Goal: Task Accomplishment & Management: Manage account settings

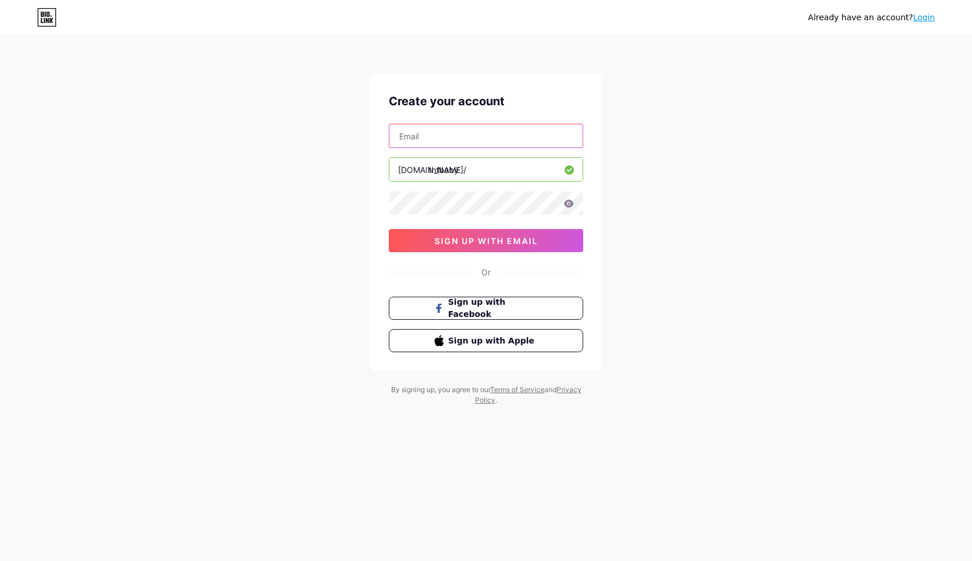
click at [428, 134] on input "text" at bounding box center [485, 135] width 193 height 23
type input "[EMAIL_ADDRESS][DOMAIN_NAME]"
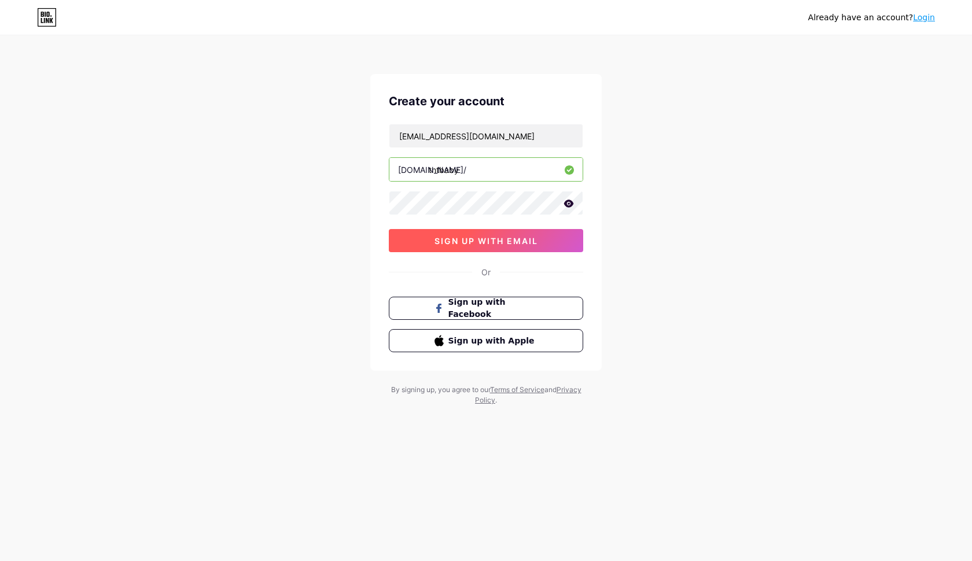
click at [470, 240] on span "sign up with email" at bounding box center [486, 241] width 104 height 10
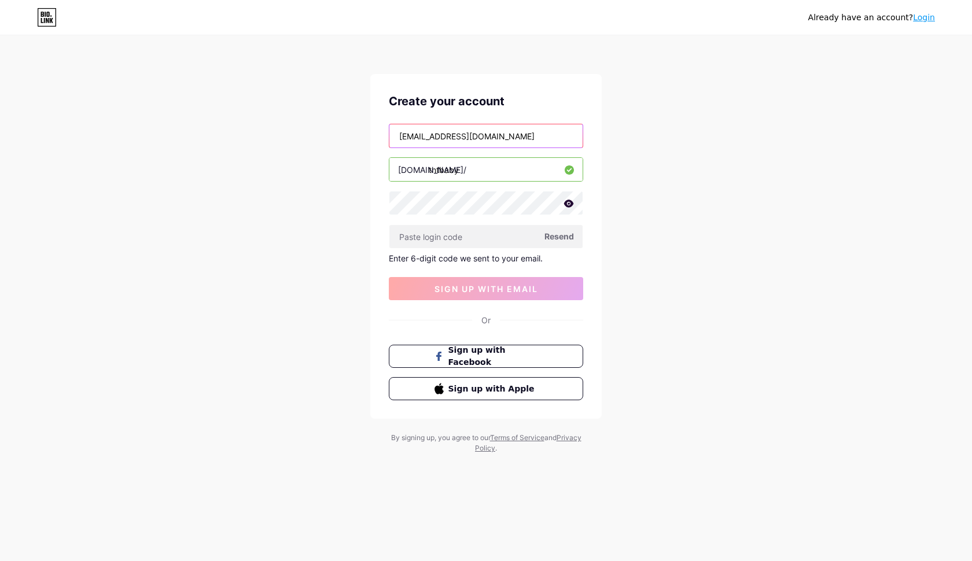
click at [504, 139] on input "[EMAIL_ADDRESS][DOMAIN_NAME]" at bounding box center [485, 135] width 193 height 23
click at [549, 238] on span "Resend" at bounding box center [559, 236] width 30 height 12
click at [448, 235] on input "text" at bounding box center [485, 236] width 193 height 23
click at [459, 237] on input "text" at bounding box center [485, 236] width 193 height 23
paste input "690343"
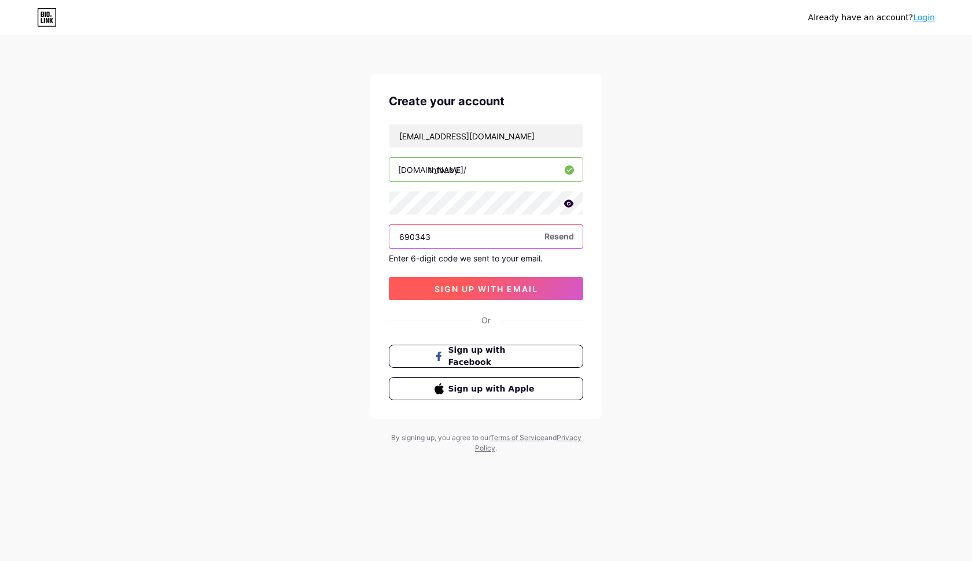
type input "690343"
click at [501, 286] on span "sign up with email" at bounding box center [486, 289] width 104 height 10
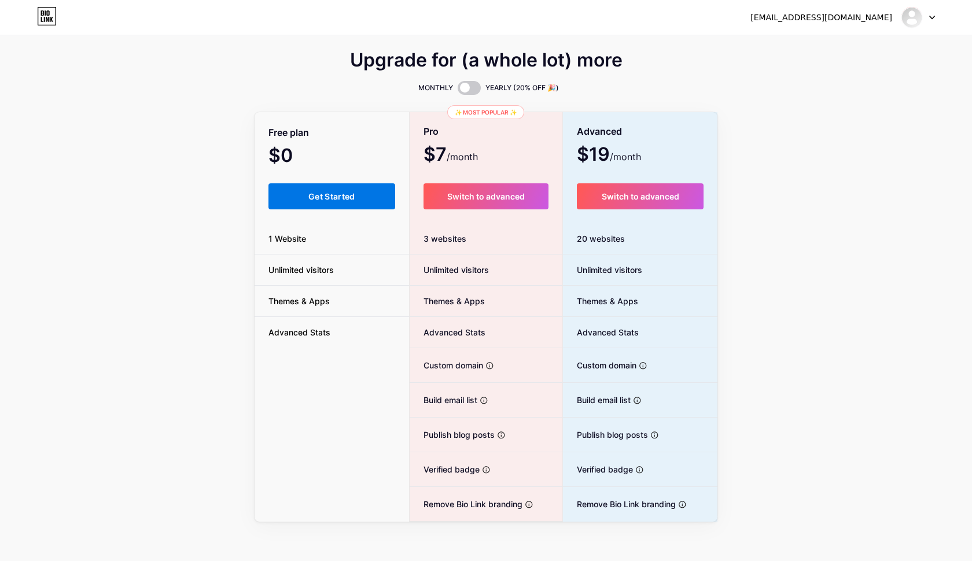
click at [341, 201] on span "Get Started" at bounding box center [331, 196] width 47 height 10
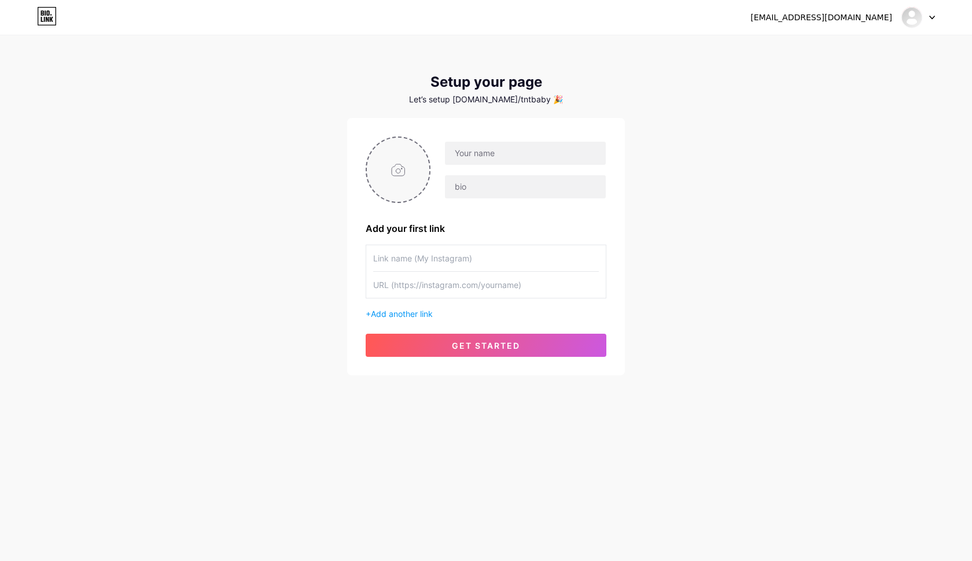
click at [400, 169] on input "file" at bounding box center [398, 170] width 62 height 64
type input "C:\fakepath\TNT Logo.PNG"
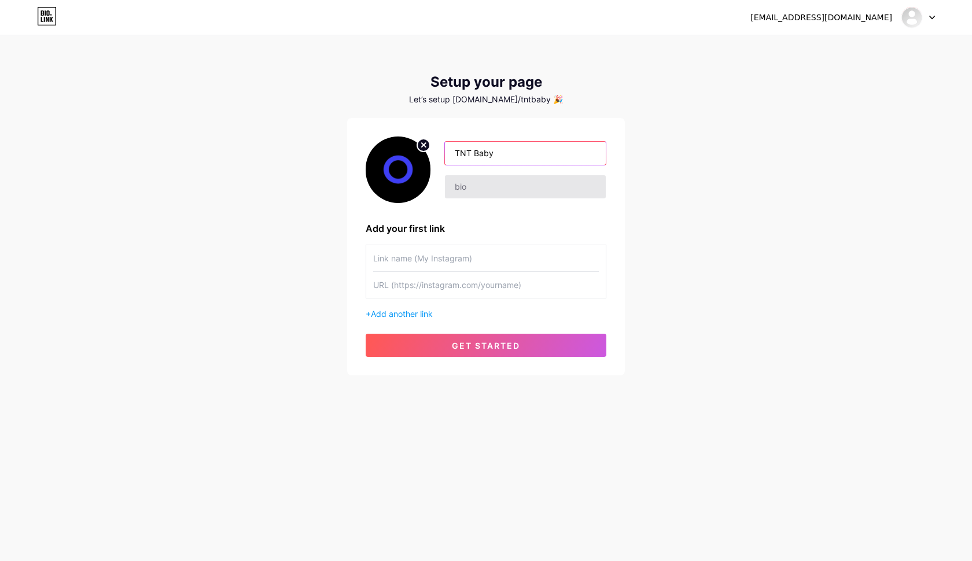
type input "TNT Baby"
click at [495, 191] on input "text" at bounding box center [525, 186] width 161 height 23
type input "T"
type input "P"
type input "Audio Producer"
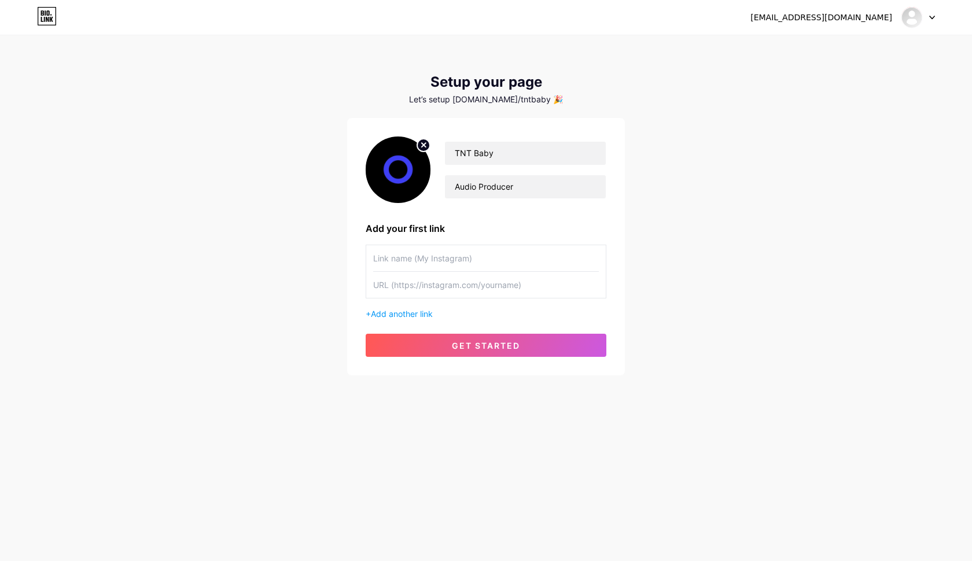
click at [423, 286] on input "text" at bounding box center [486, 285] width 226 height 26
paste input "1LCA3bbVHr1T4PxMgmrdKpsGcmSkXrJRtm"
type input "1LCA3bbVHr1T4PxMgmrdKpsGcmSkXrJRtm"
click at [416, 266] on input "text" at bounding box center [486, 258] width 226 height 26
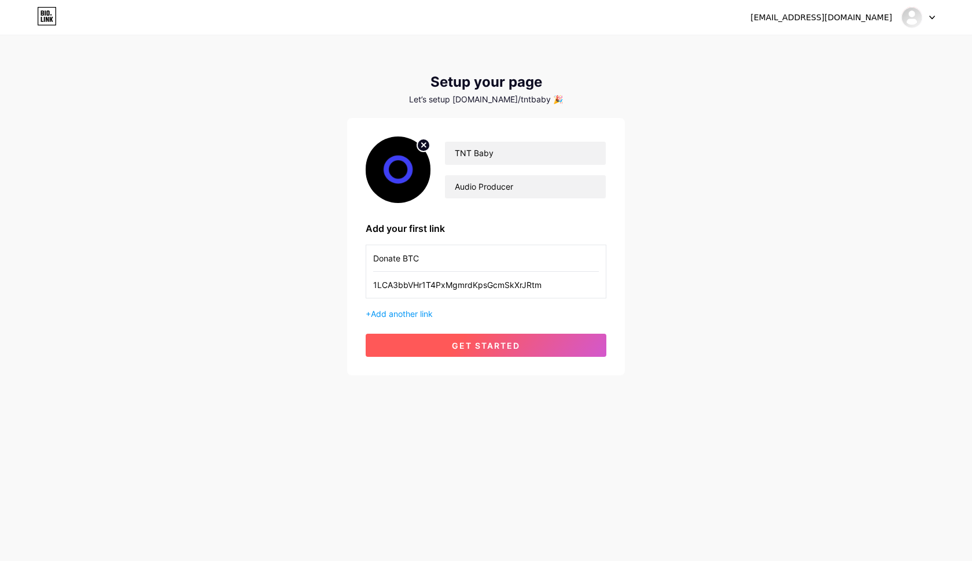
type input "Donate BTC"
click at [490, 345] on span "get started" at bounding box center [486, 346] width 68 height 10
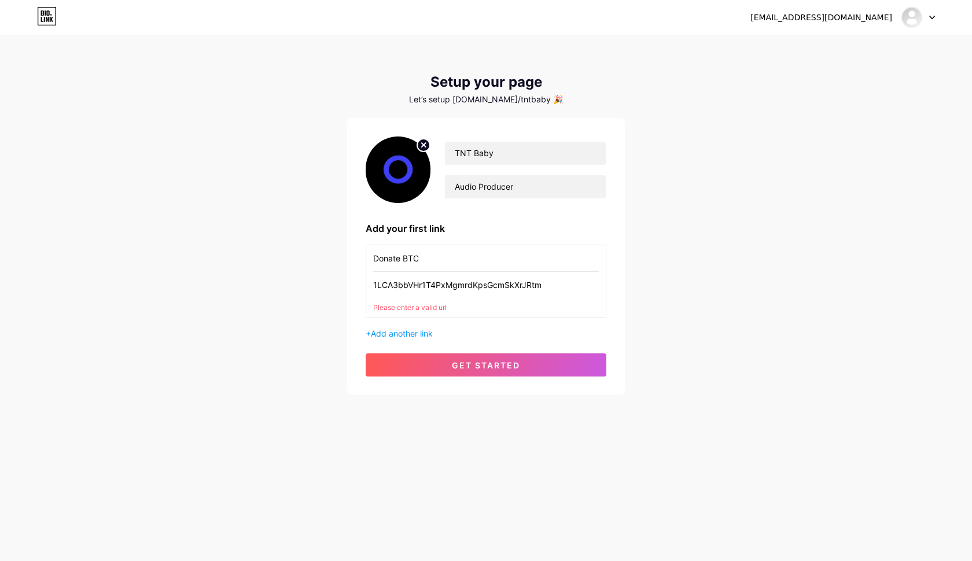
drag, startPoint x: 544, startPoint y: 286, endPoint x: 364, endPoint y: 279, distance: 180.1
click at [364, 279] on div "TNT Baby Audio Producer Add your first link Donate BTC 1LCA3bbVHr1T4PxMgmrdKpsG…" at bounding box center [486, 256] width 278 height 277
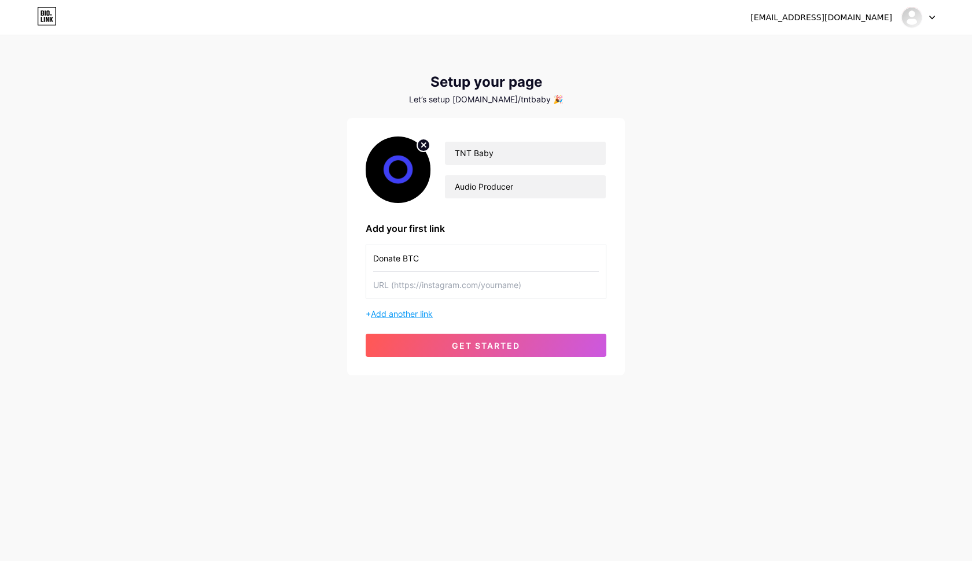
click at [417, 314] on span "Add another link" at bounding box center [402, 314] width 62 height 10
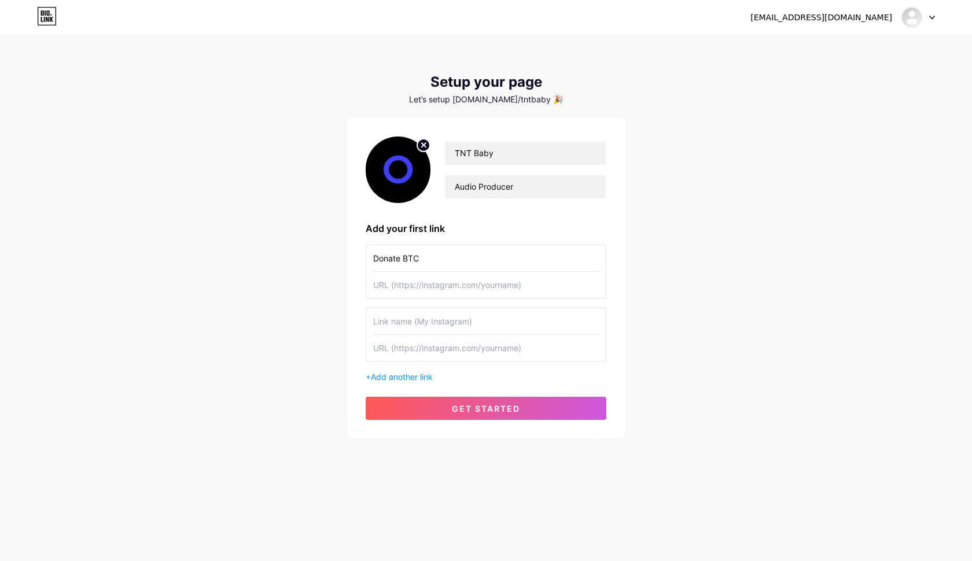
click at [429, 279] on input "text" at bounding box center [486, 285] width 226 height 26
drag, startPoint x: 431, startPoint y: 263, endPoint x: 361, endPoint y: 248, distance: 71.6
click at [361, 248] on div "TNT Baby Audio Producer Add your first link Donate BTC + Add another link get s…" at bounding box center [486, 278] width 278 height 320
click at [411, 286] on input "text" at bounding box center [486, 285] width 226 height 26
click at [460, 345] on input "text" at bounding box center [486, 348] width 226 height 26
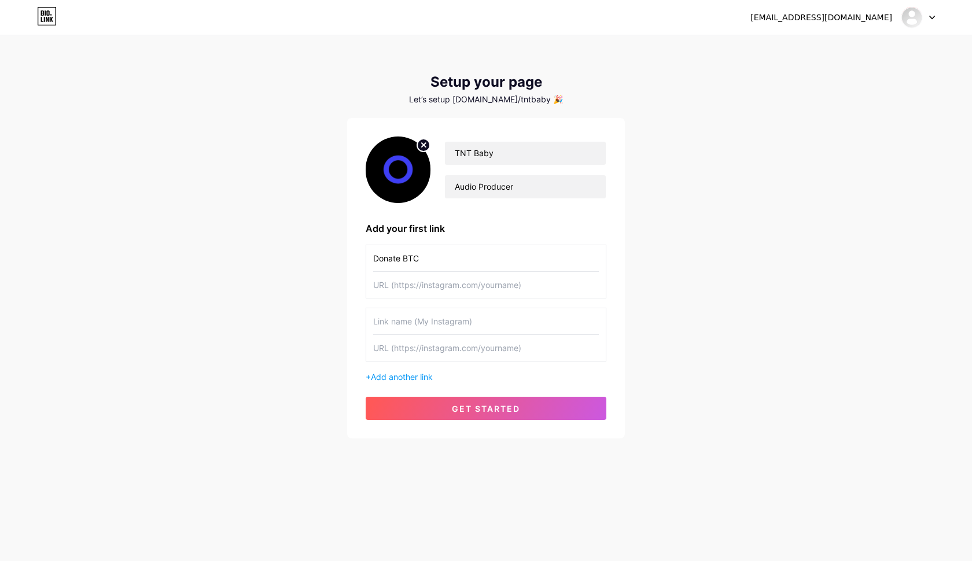
click at [456, 282] on input "text" at bounding box center [486, 285] width 226 height 26
drag, startPoint x: 434, startPoint y: 263, endPoint x: 366, endPoint y: 256, distance: 68.6
click at [366, 256] on div "Donate BTC" at bounding box center [486, 272] width 241 height 54
type input "I"
type input "My instagram"
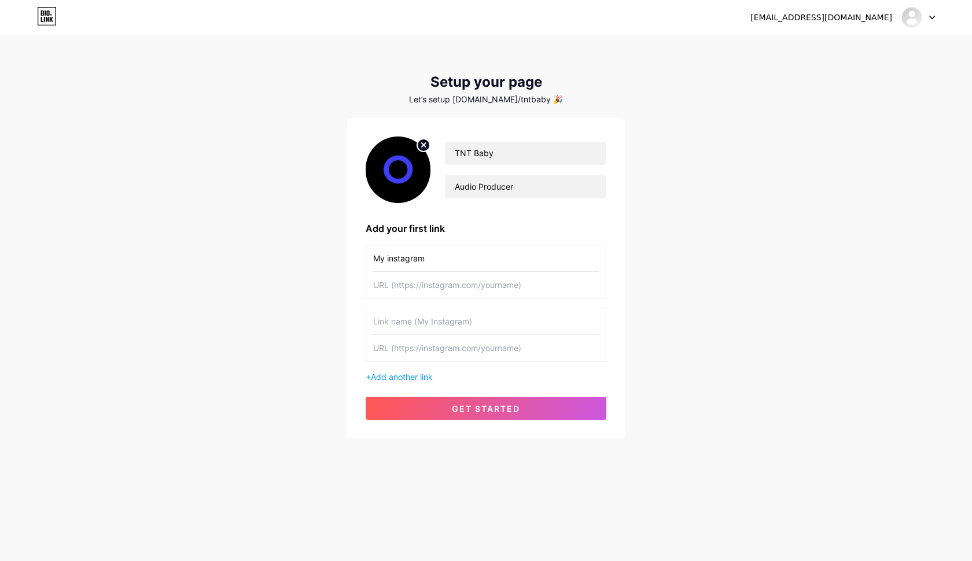
click at [378, 286] on input "text" at bounding box center [486, 285] width 226 height 26
click at [417, 286] on input "https://insttagram.com/toneecofficial" at bounding box center [486, 285] width 226 height 26
type input "[URL][DOMAIN_NAME]"
click at [474, 403] on button "get started" at bounding box center [486, 408] width 241 height 23
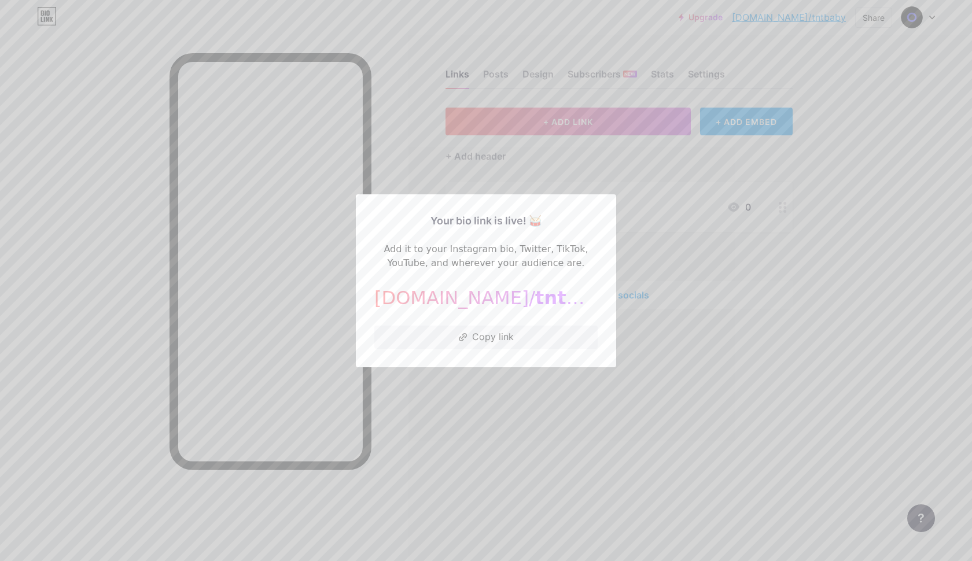
click at [495, 344] on button "Copy link" at bounding box center [485, 337] width 223 height 23
click at [640, 437] on div at bounding box center [486, 280] width 972 height 561
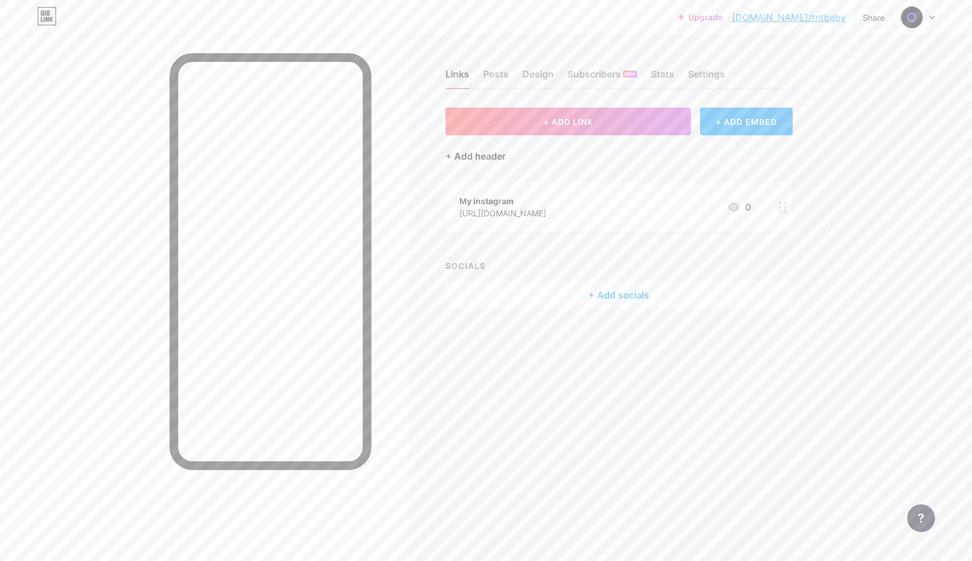
click at [471, 156] on div "+ Add header" at bounding box center [475, 156] width 60 height 14
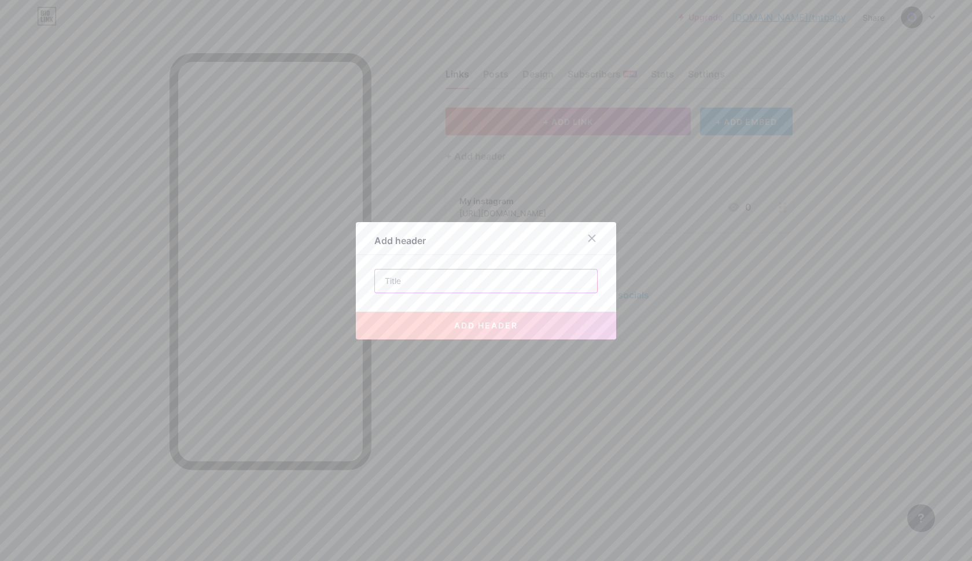
click at [422, 281] on input "text" at bounding box center [486, 281] width 222 height 23
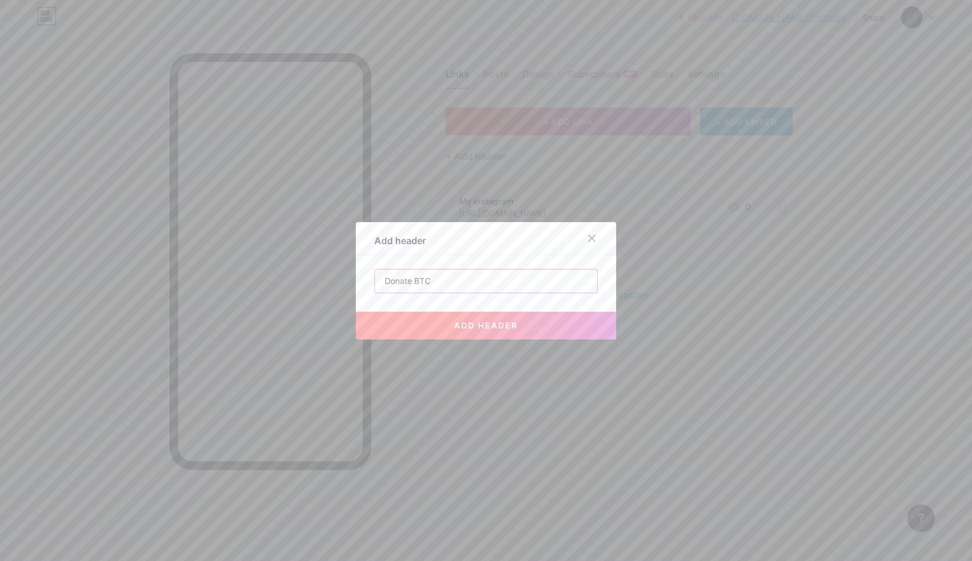
type input "Donate BTC"
click at [488, 323] on span "add header" at bounding box center [486, 325] width 64 height 10
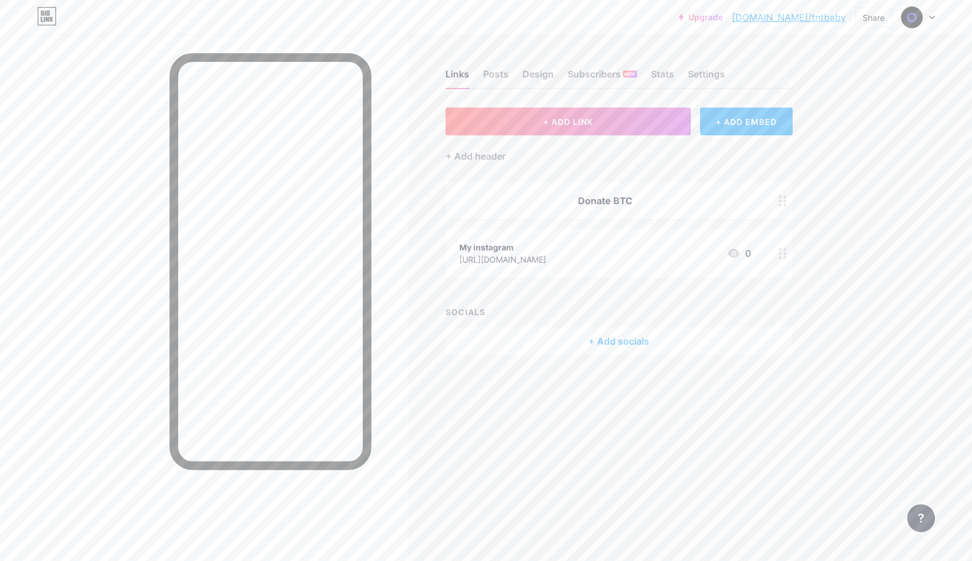
drag, startPoint x: 787, startPoint y: 205, endPoint x: 798, endPoint y: 334, distance: 128.9
click at [798, 334] on div "Links Posts Design Subscribers NEW Stats Settings + ADD LINK + ADD EMBED + Add …" at bounding box center [420, 224] width 841 height 378
click at [830, 241] on div "Links Posts Design Subscribers NEW Stats Settings + ADD LINK + ADD EMBED + Add …" at bounding box center [420, 224] width 841 height 378
click at [634, 262] on div "Donate BTC" at bounding box center [605, 260] width 292 height 14
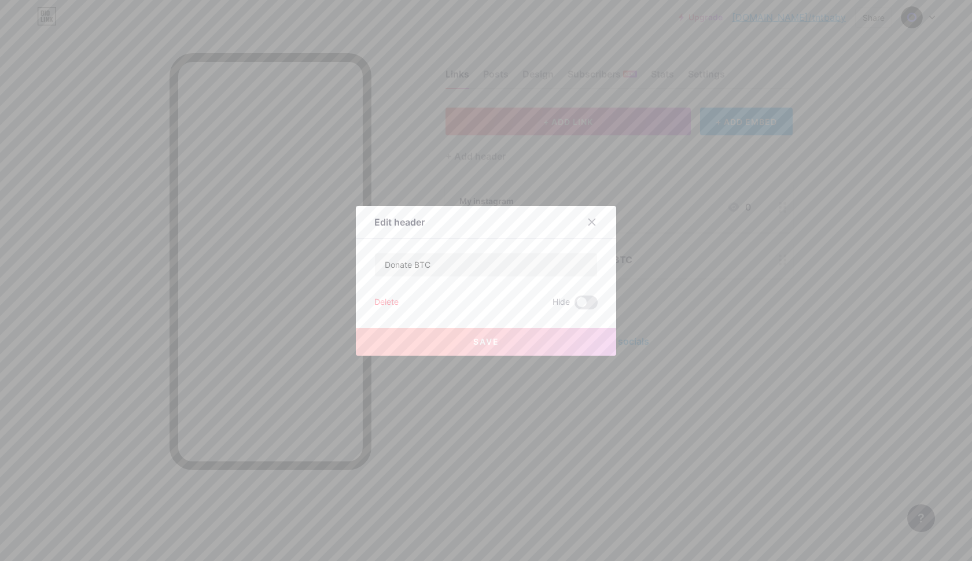
click at [388, 296] on div "Delete" at bounding box center [386, 303] width 24 height 14
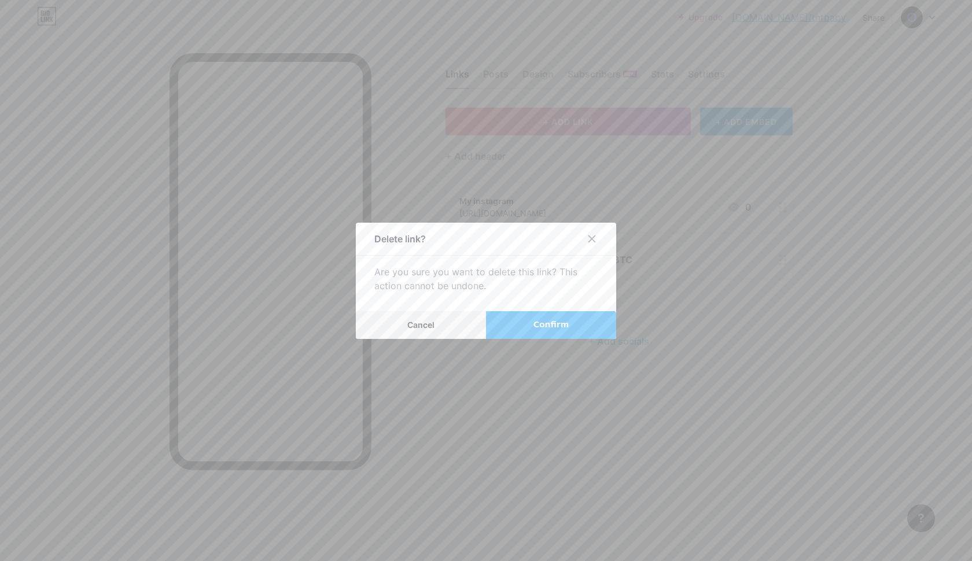
click at [514, 325] on button "Confirm" at bounding box center [551, 325] width 130 height 28
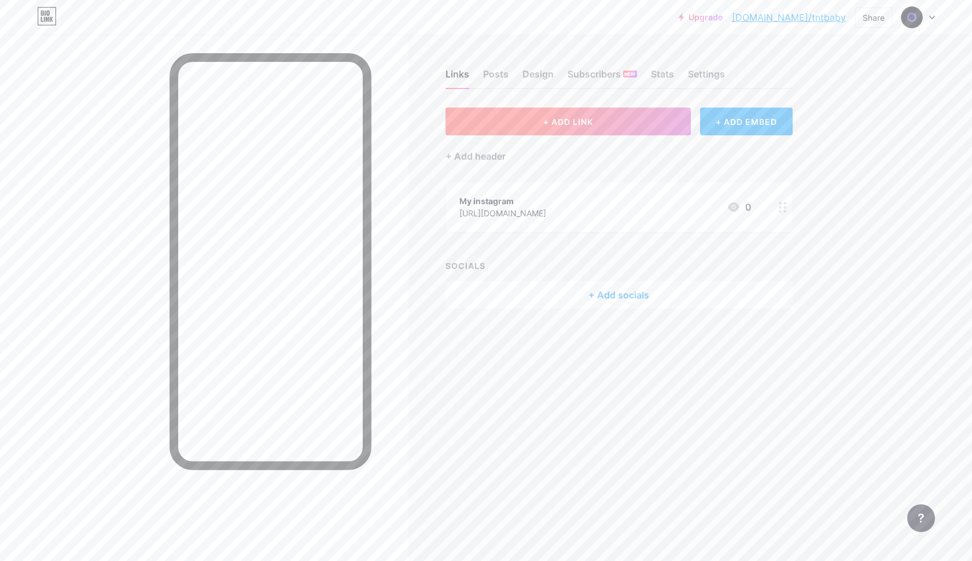
click at [582, 121] on span "+ ADD LINK" at bounding box center [568, 122] width 50 height 10
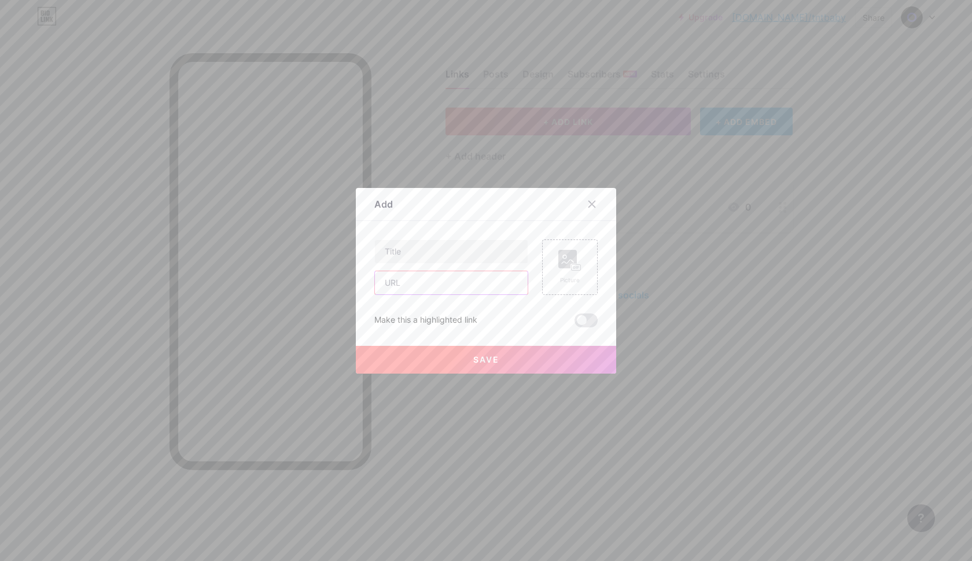
click at [423, 281] on input "text" at bounding box center [451, 282] width 153 height 23
paste input "https://bio.link/tntbaby"
drag, startPoint x: 485, startPoint y: 285, endPoint x: 360, endPoint y: 280, distance: 125.1
click at [360, 280] on div "Add Content YouTube Play YouTube video without leaving your page. ADD Vimeo Pla…" at bounding box center [486, 281] width 260 height 186
paste input "1LCA3bbVHr1T4PxMgmrdKpsGcmSkXrJRtm"
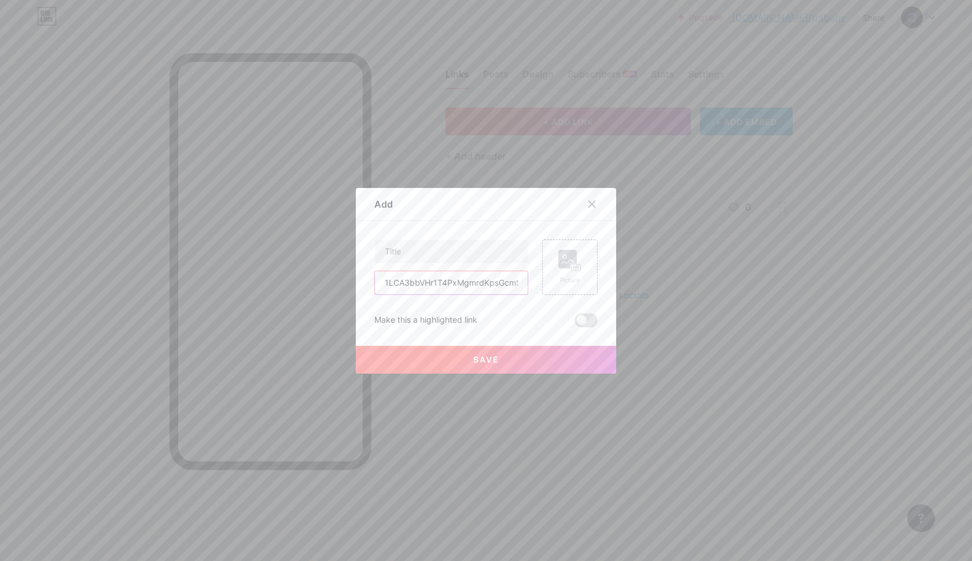
type input "1LCA3bbVHr1T4PxMgmrdKpsGcmSkXrJRtm"
click at [502, 364] on button "Save" at bounding box center [486, 360] width 260 height 28
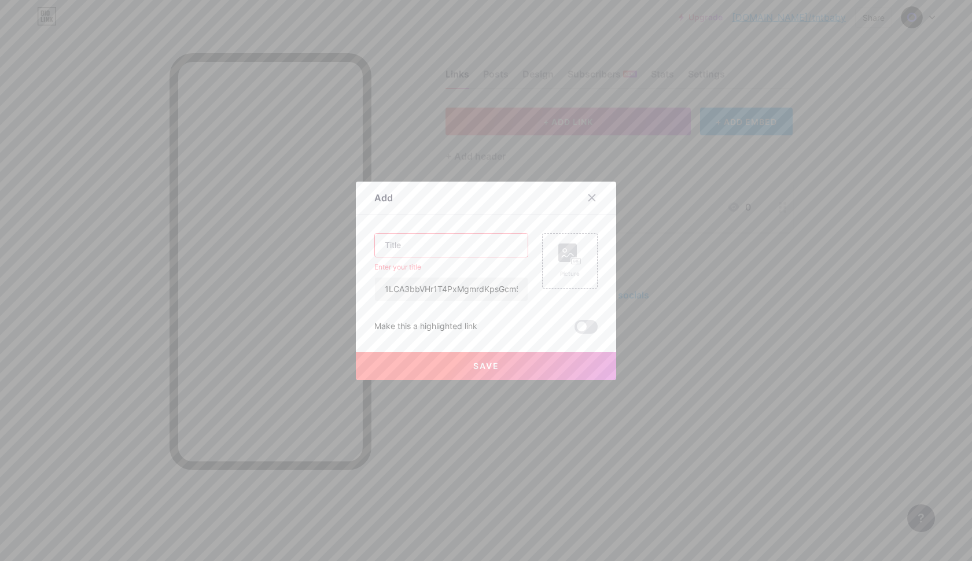
click at [434, 242] on input "text" at bounding box center [451, 245] width 153 height 23
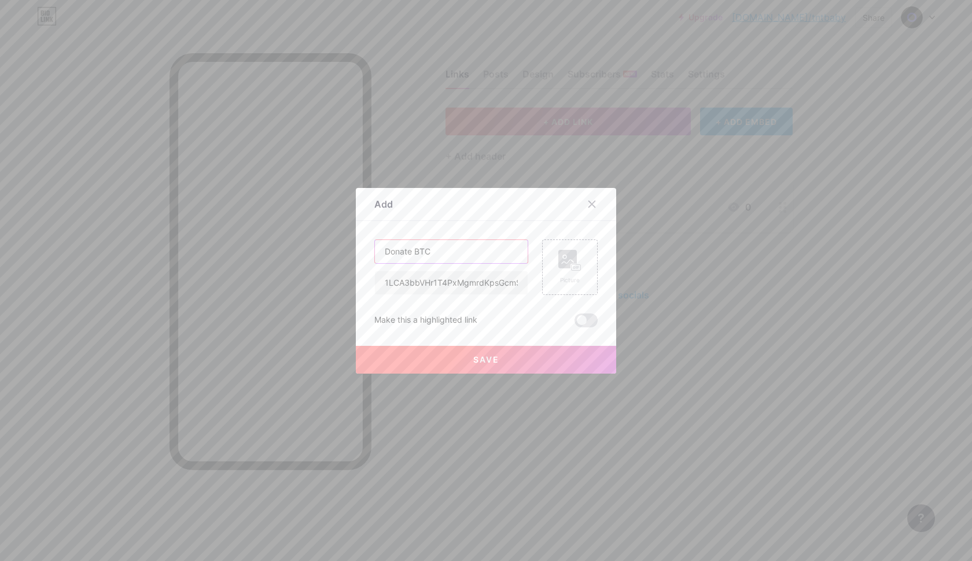
type input "Donate BTC"
click at [498, 361] on span "Save" at bounding box center [486, 360] width 26 height 10
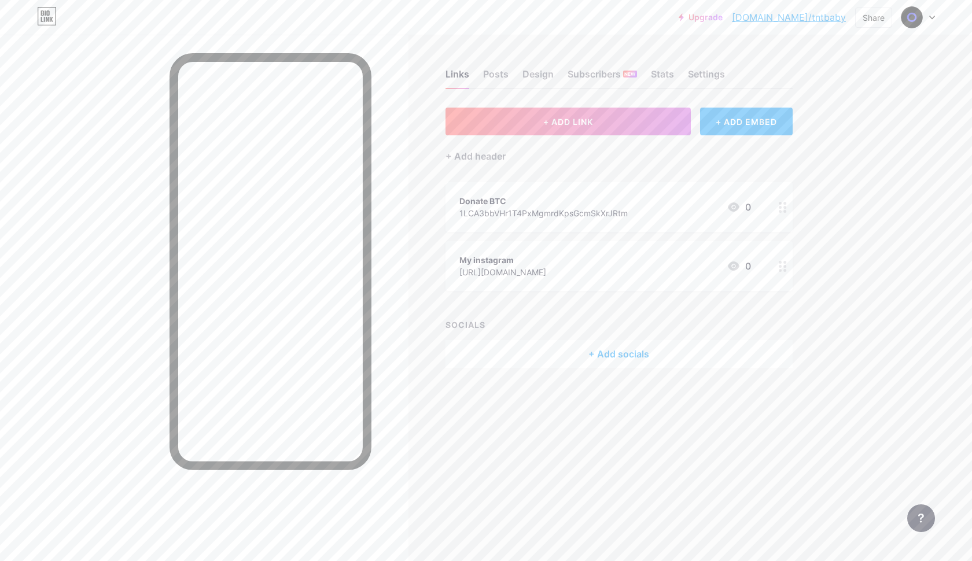
click at [783, 211] on circle at bounding box center [784, 211] width 3 height 3
click at [590, 191] on icon at bounding box center [591, 192] width 9 height 9
click at [627, 213] on div "Donate BTC 1LCA3bbVHr1T4PxMgmrdKpsGcmSkXrJRtm 0" at bounding box center [605, 207] width 292 height 27
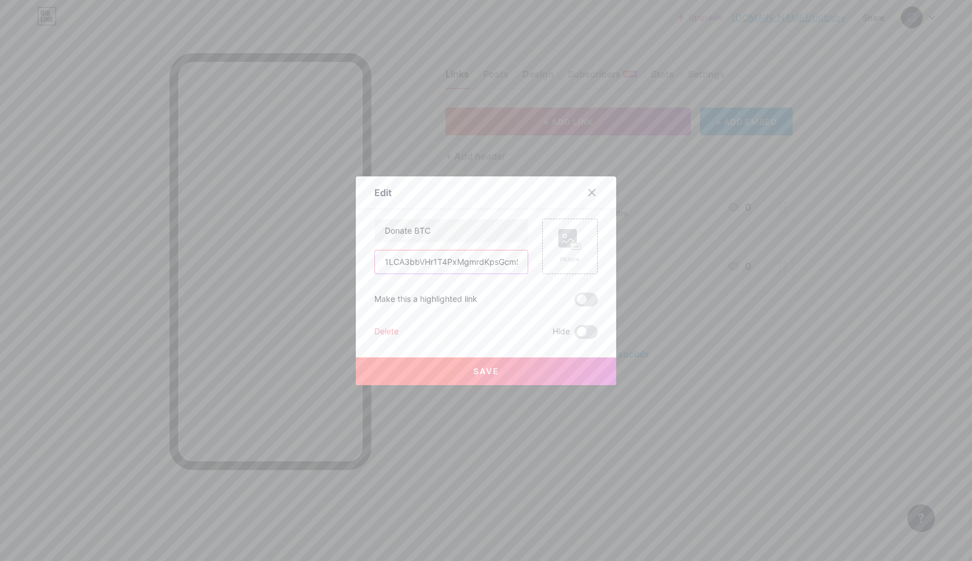
click at [466, 261] on input "1LCA3bbVHr1T4PxMgmrdKpsGcmSkXrJRtm" at bounding box center [451, 261] width 153 height 23
paste input "[URL][DOMAIN_NAME]"
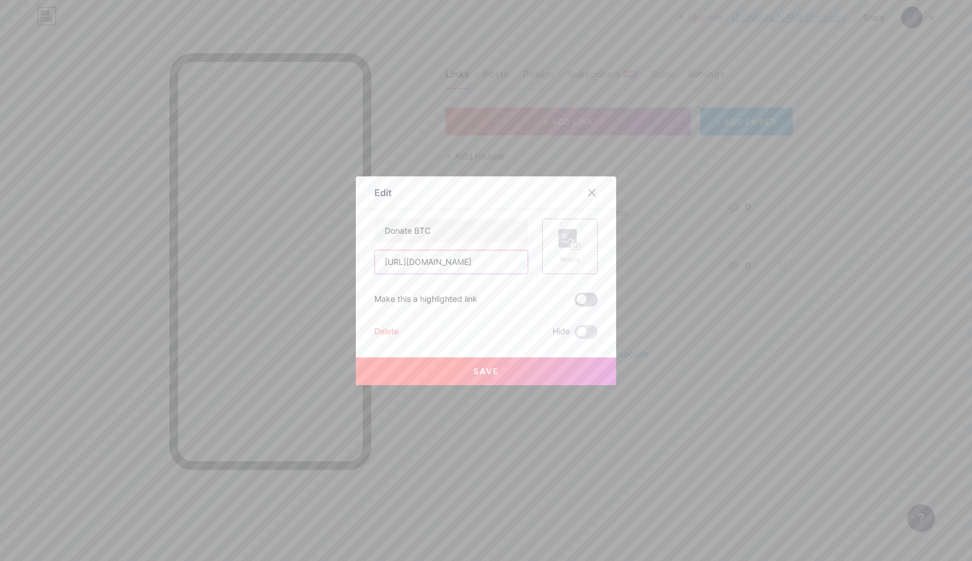
type input "[URL][DOMAIN_NAME]"
click at [584, 300] on span at bounding box center [585, 300] width 23 height 14
click at [574, 303] on input "checkbox" at bounding box center [574, 303] width 0 height 0
click at [488, 378] on button "Save" at bounding box center [486, 372] width 260 height 28
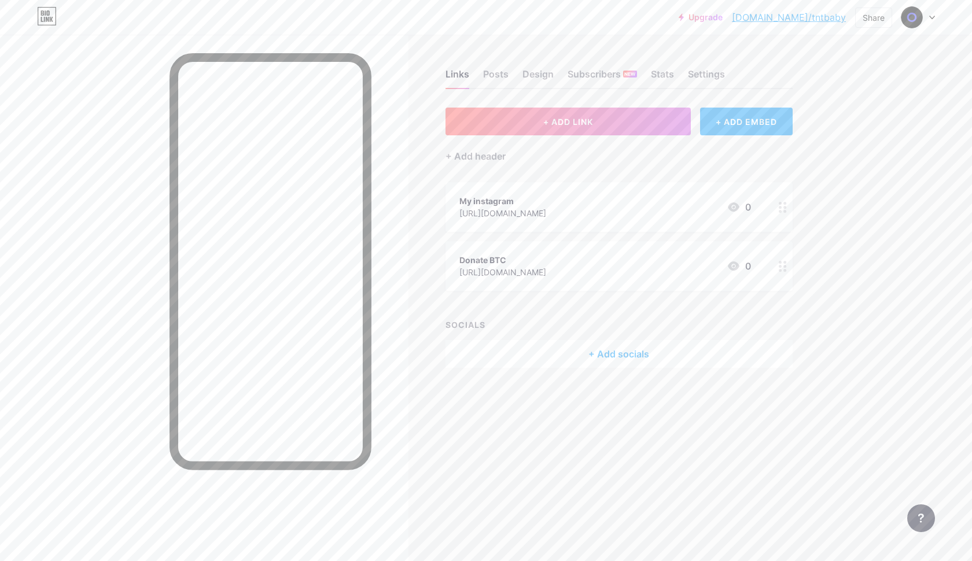
click at [508, 255] on div "Donate BTC" at bounding box center [502, 260] width 87 height 12
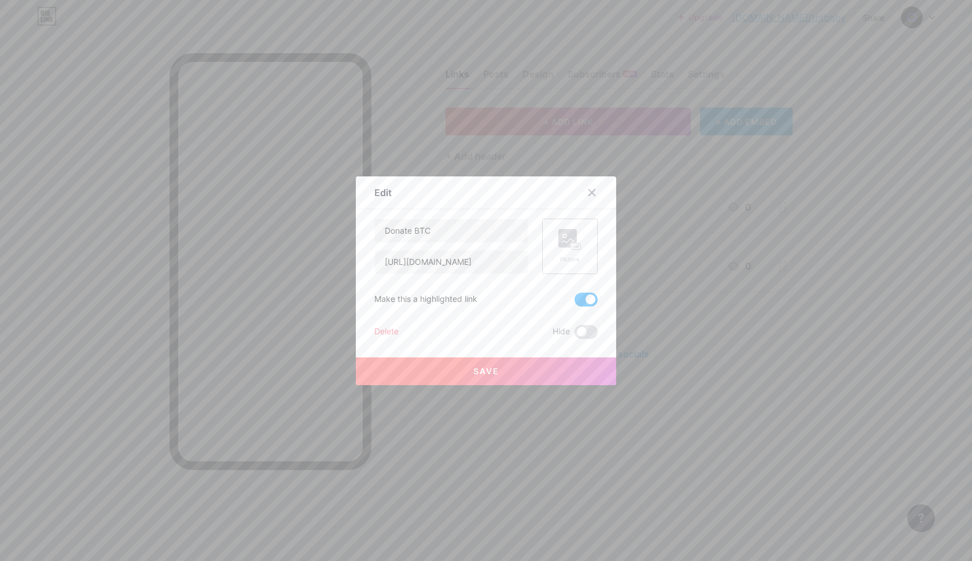
click at [573, 249] on rect at bounding box center [576, 247] width 9 height 6
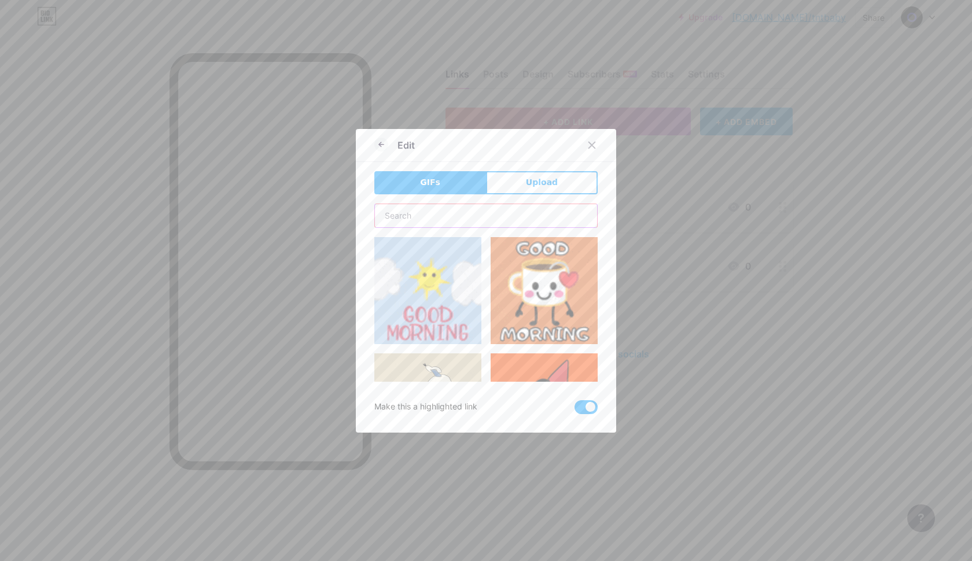
click at [470, 219] on input "text" at bounding box center [486, 215] width 222 height 23
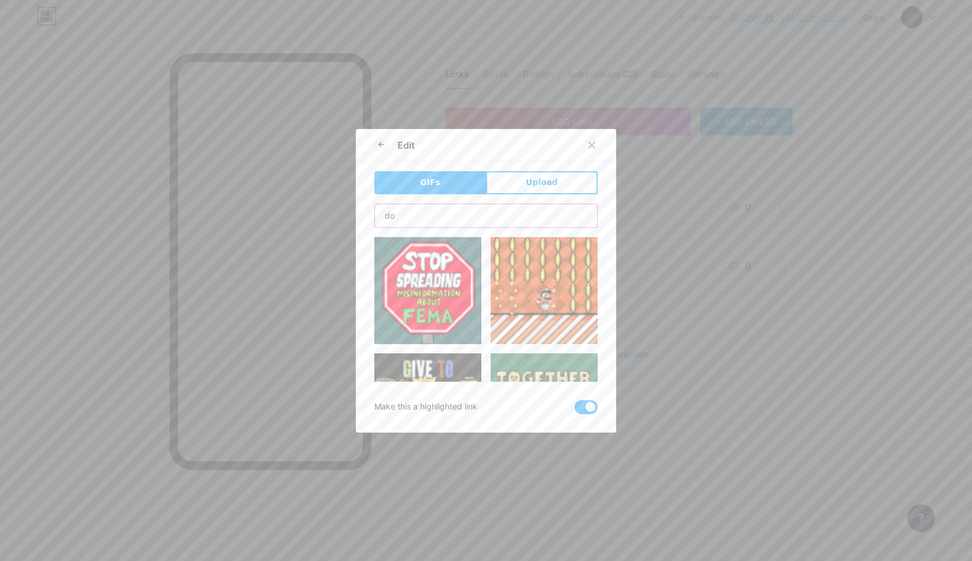
type input "d"
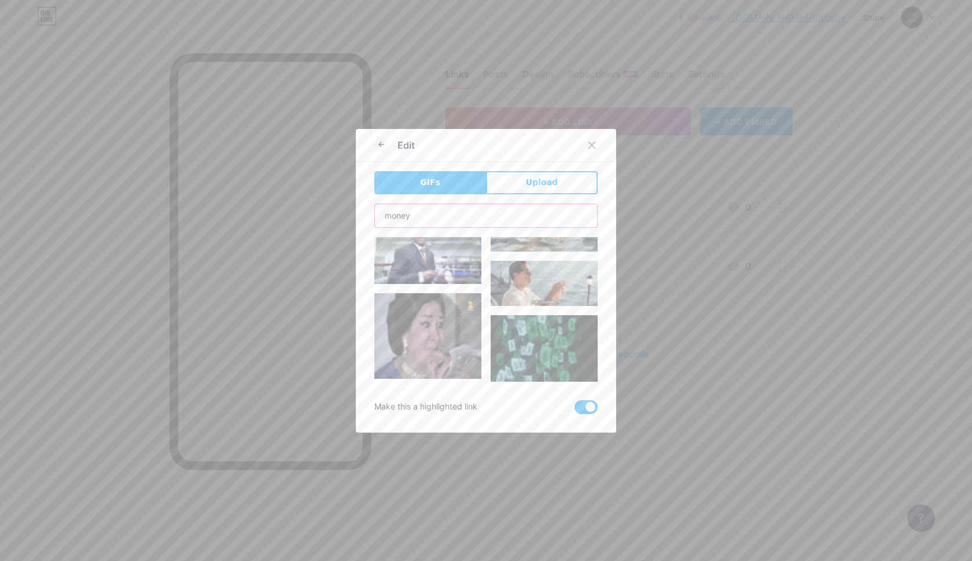
scroll to position [2507, 0]
type input "money"
click at [536, 327] on img at bounding box center [544, 357] width 107 height 82
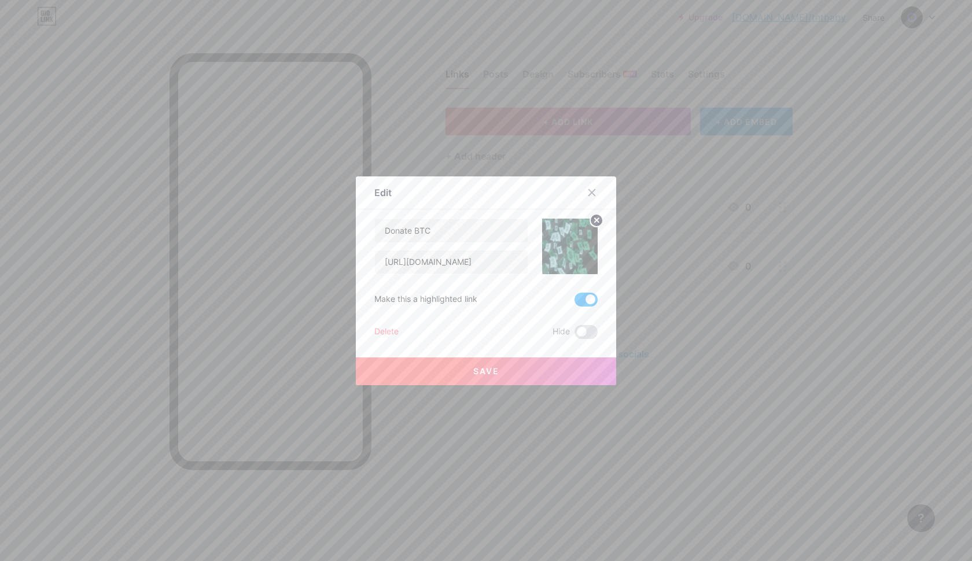
click at [499, 370] on button "Save" at bounding box center [486, 372] width 260 height 28
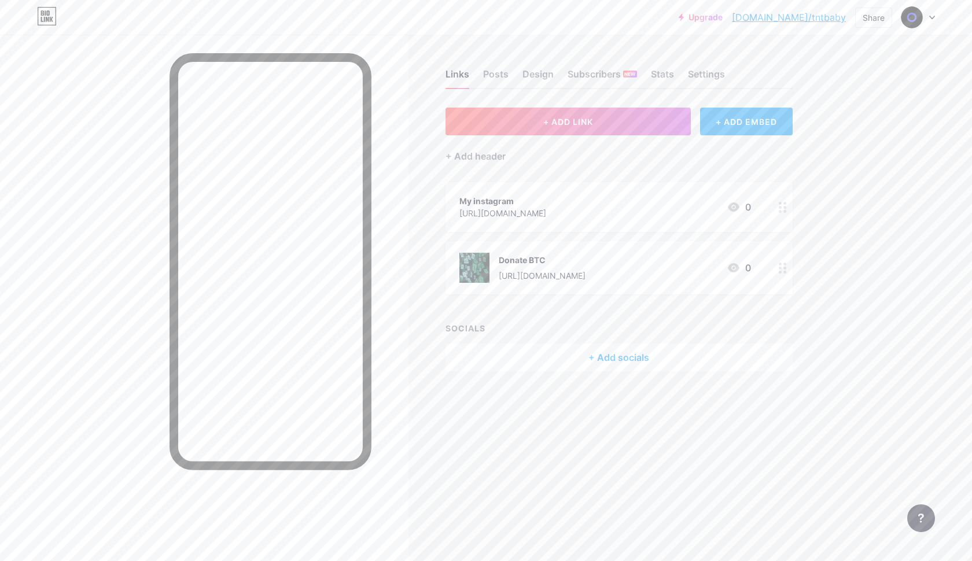
click at [480, 202] on div "My instagram" at bounding box center [502, 201] width 87 height 12
click at [561, 241] on rect at bounding box center [567, 238] width 19 height 19
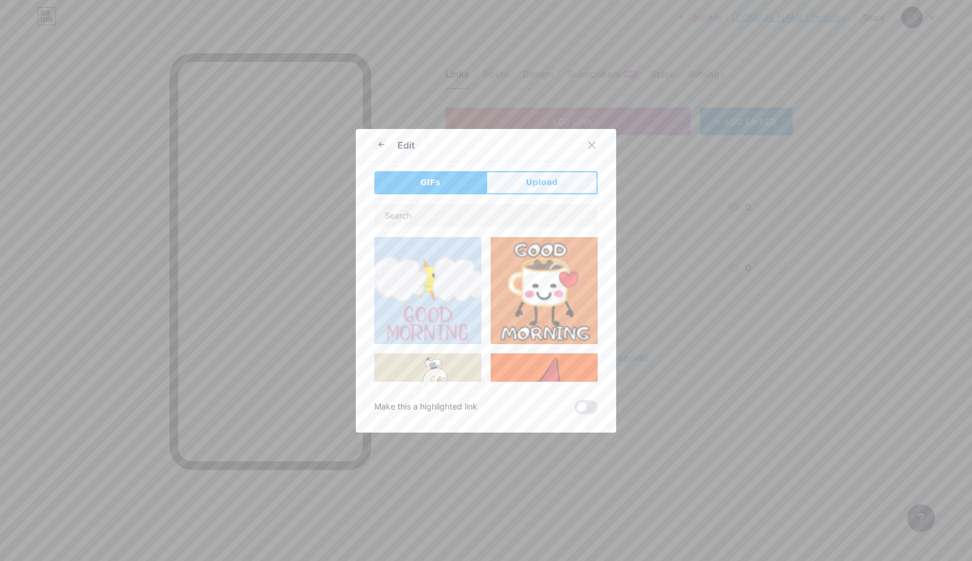
click at [543, 180] on span "Upload" at bounding box center [542, 182] width 32 height 12
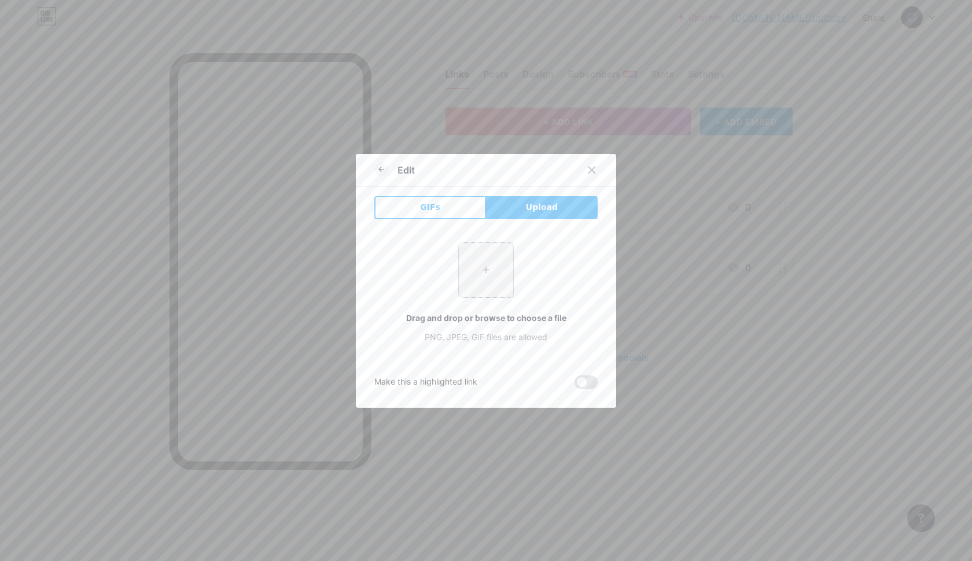
click at [485, 274] on input "file" at bounding box center [486, 270] width 54 height 54
click at [593, 170] on icon at bounding box center [591, 169] width 9 height 9
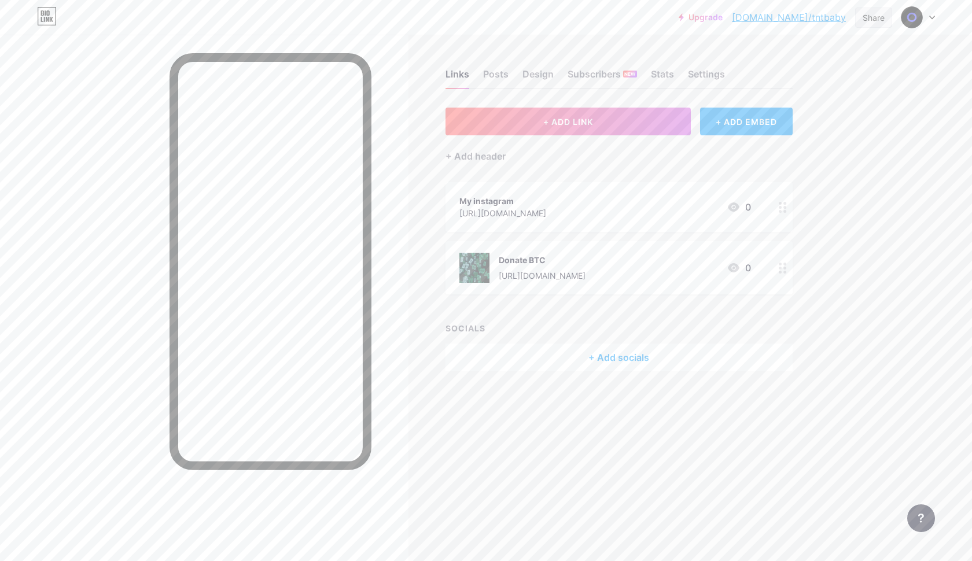
click at [871, 19] on div "Share" at bounding box center [874, 18] width 22 height 12
click at [805, 63] on div "Copy link" at bounding box center [805, 60] width 172 height 28
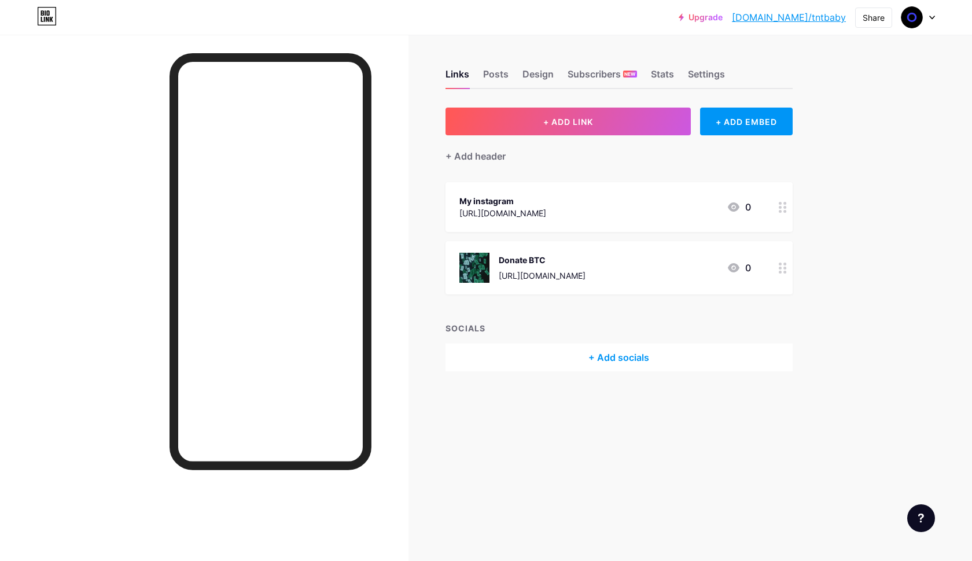
click at [546, 211] on div "[URL][DOMAIN_NAME]" at bounding box center [502, 213] width 87 height 12
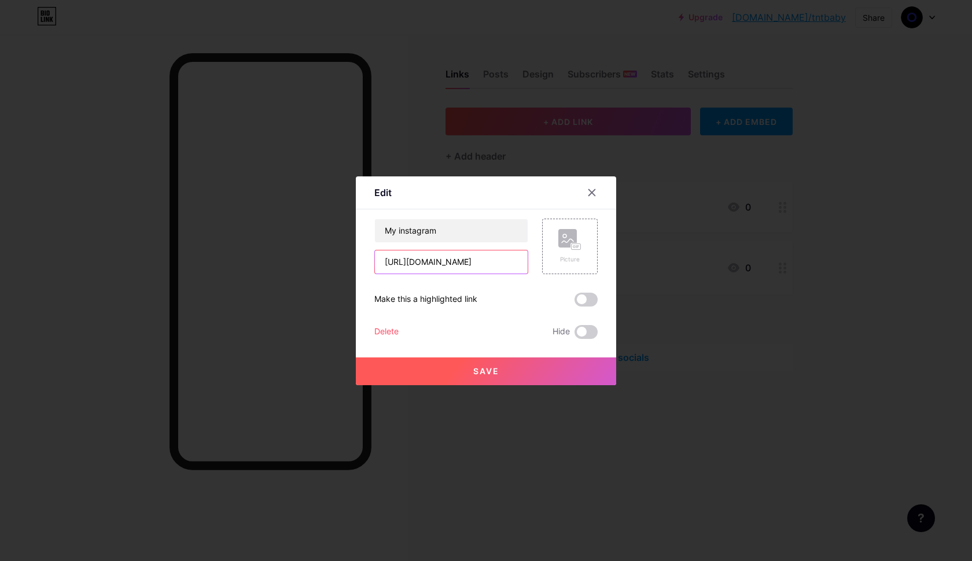
drag, startPoint x: 475, startPoint y: 263, endPoint x: 534, endPoint y: 267, distance: 59.1
click at [534, 267] on div "My instagram [URL][DOMAIN_NAME] Picture" at bounding box center [485, 247] width 223 height 56
type input "[URL][DOMAIN_NAME]"
click at [485, 374] on span "Save" at bounding box center [486, 371] width 26 height 10
